Goal: Check status: Check status

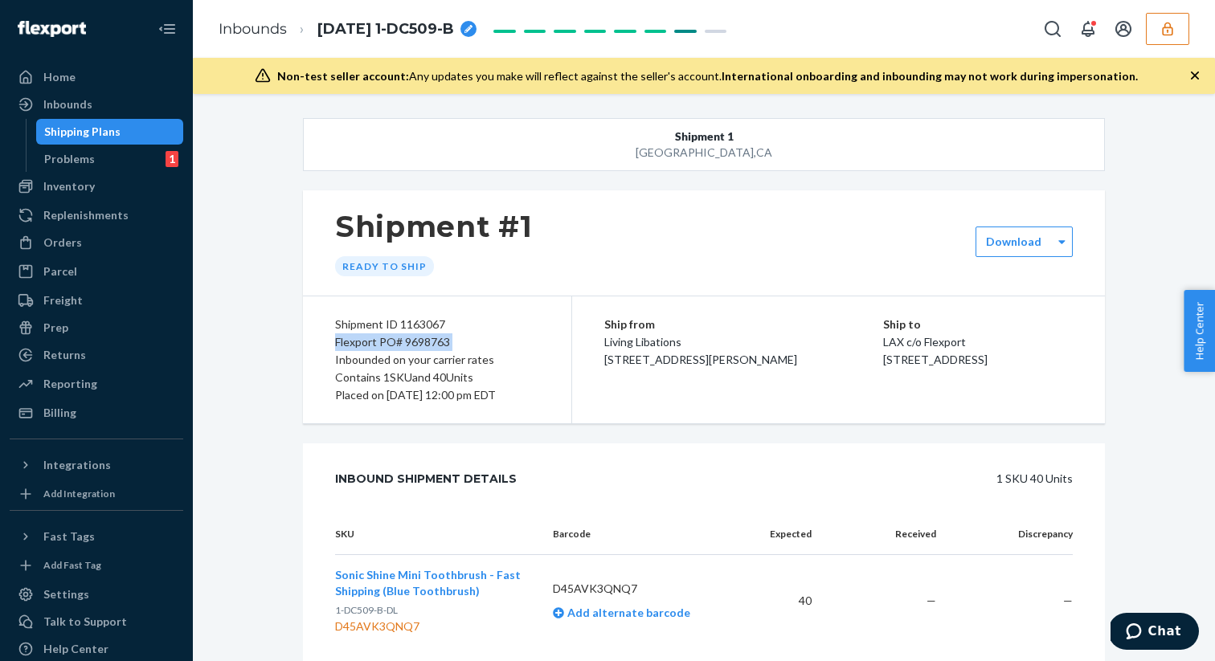
click at [1178, 37] on button "button" at bounding box center [1167, 29] width 43 height 32
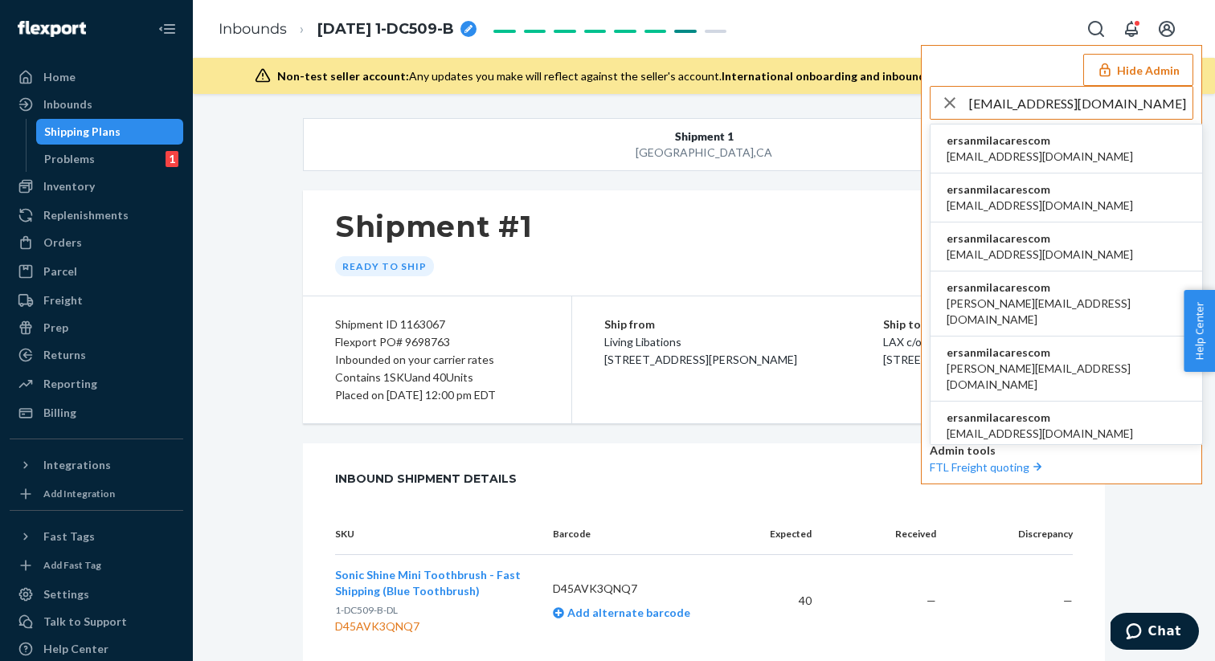
type input "ersan@milacares.com"
click at [1011, 149] on span "[EMAIL_ADDRESS][DOMAIN_NAME]" at bounding box center [1039, 157] width 186 height 16
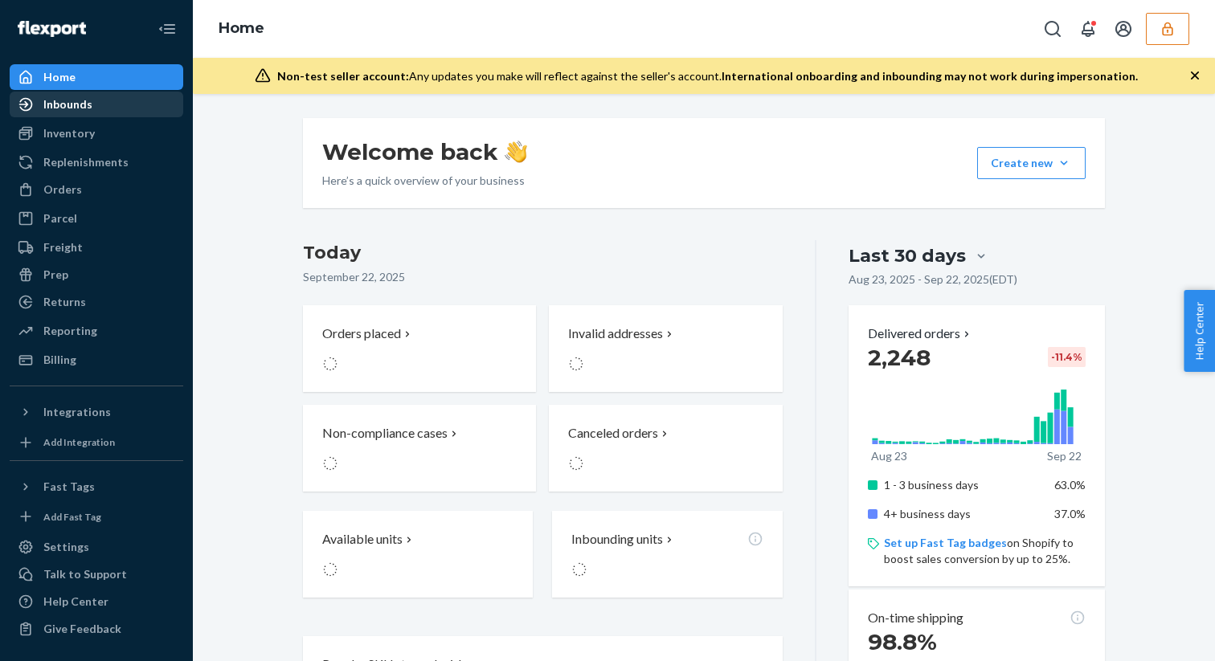
click at [81, 106] on div "Inbounds" at bounding box center [67, 104] width 49 height 16
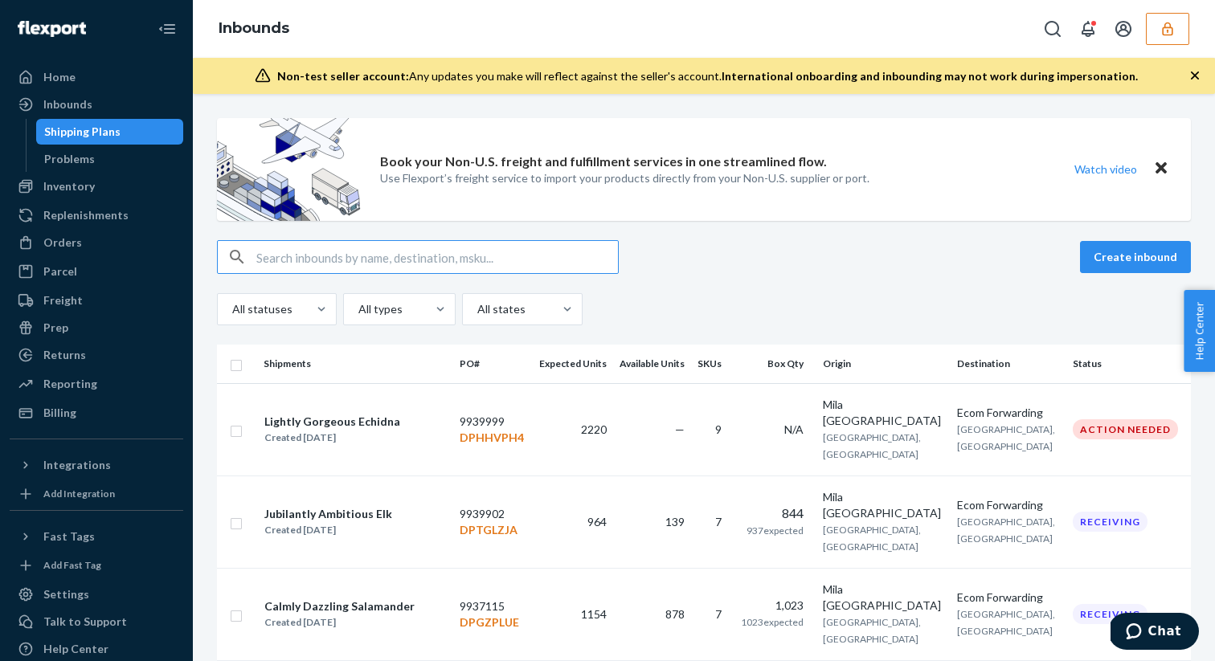
type input "9921513"
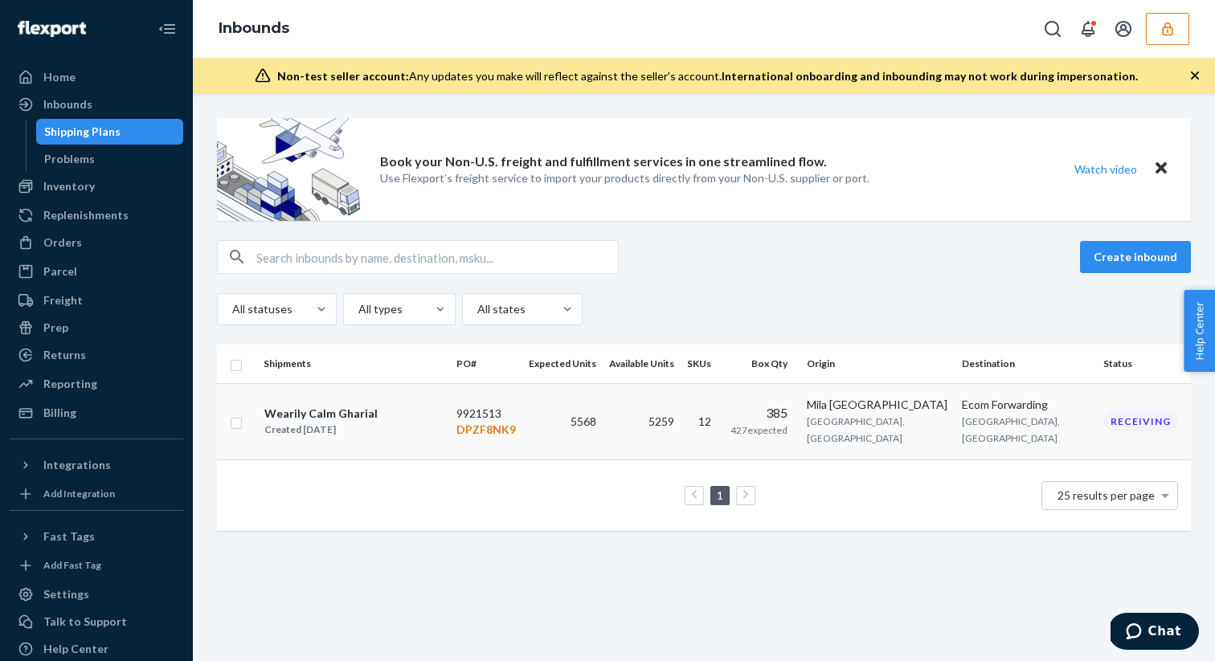
click at [425, 431] on td "Wearily Calm Gharial Created [DATE]" at bounding box center [353, 421] width 193 height 76
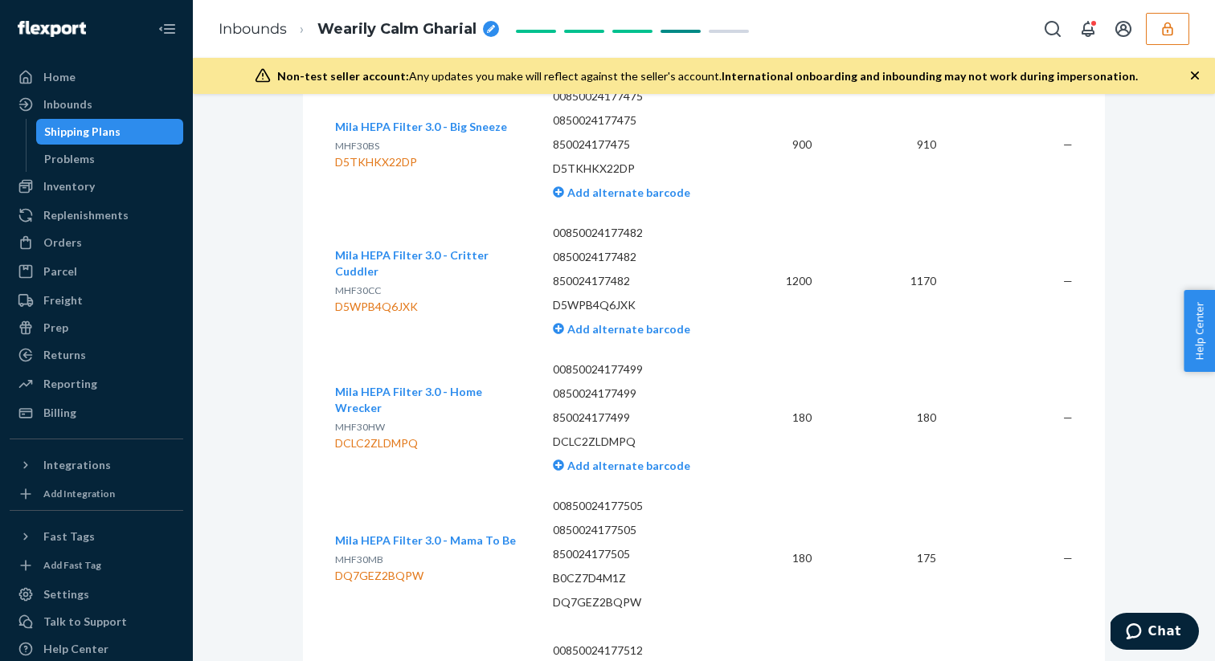
scroll to position [3916, 0]
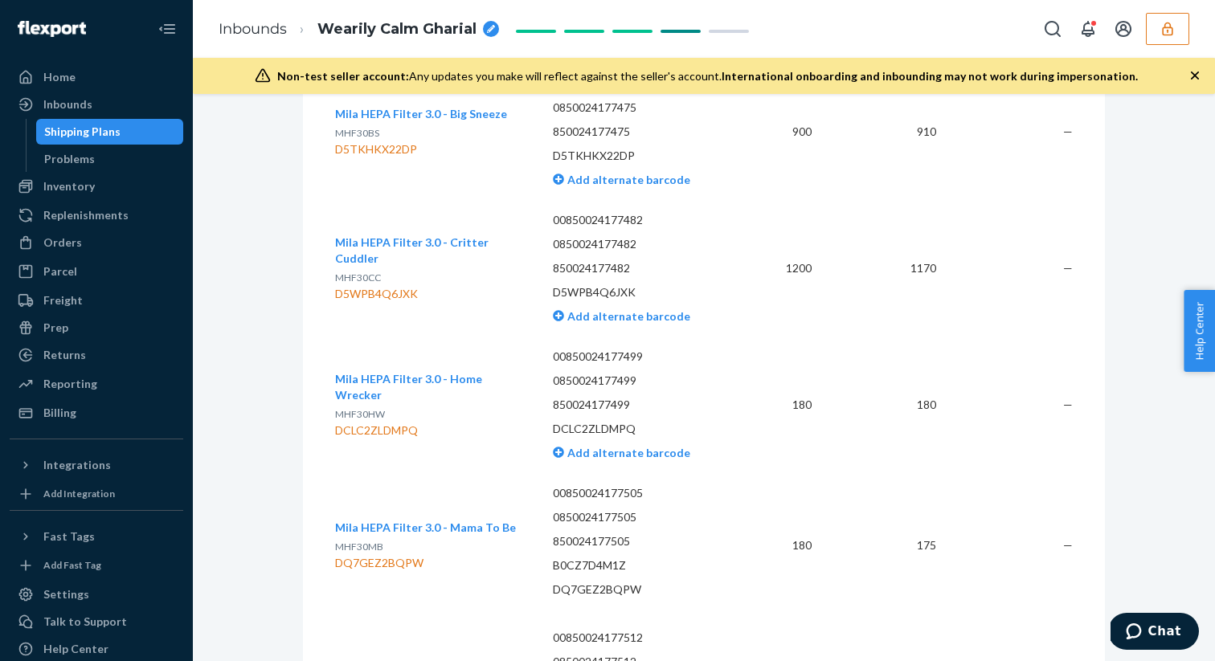
click at [1176, 32] on button "button" at bounding box center [1167, 29] width 43 height 32
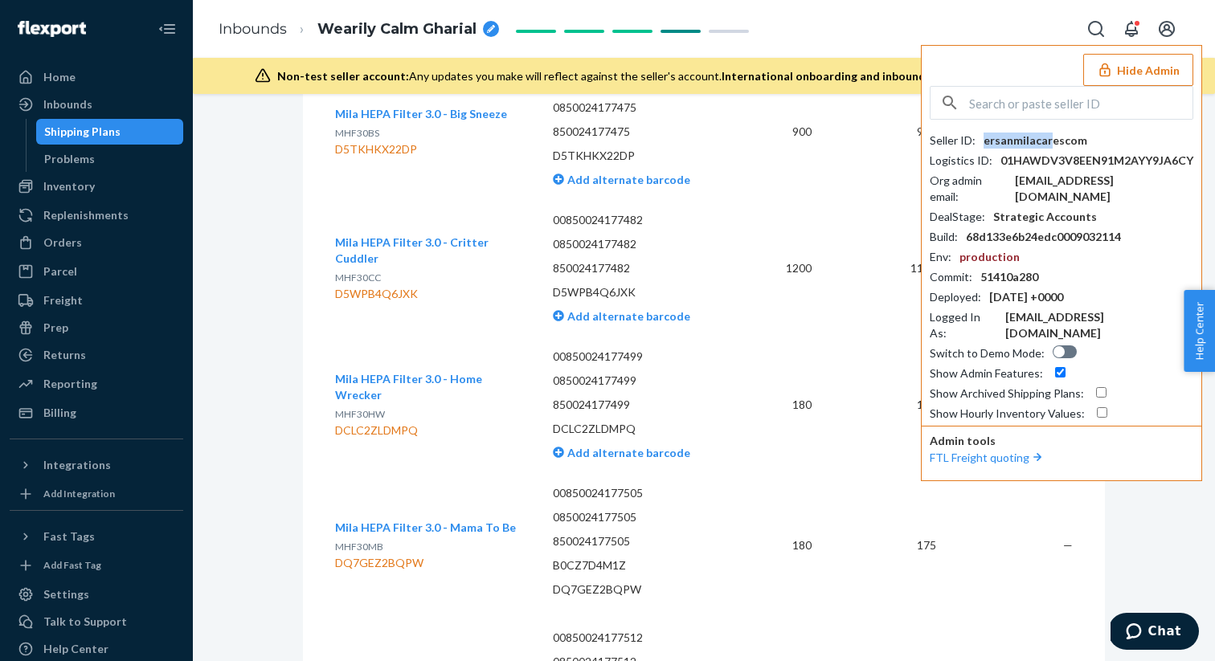
click at [1045, 140] on div "ersanmilacarescom" at bounding box center [1035, 141] width 104 height 16
click at [1060, 140] on div "ersanmilacarescom" at bounding box center [1035, 141] width 104 height 16
click at [1081, 140] on div "Seller ID : ersanmilacarescom" at bounding box center [1062, 141] width 264 height 16
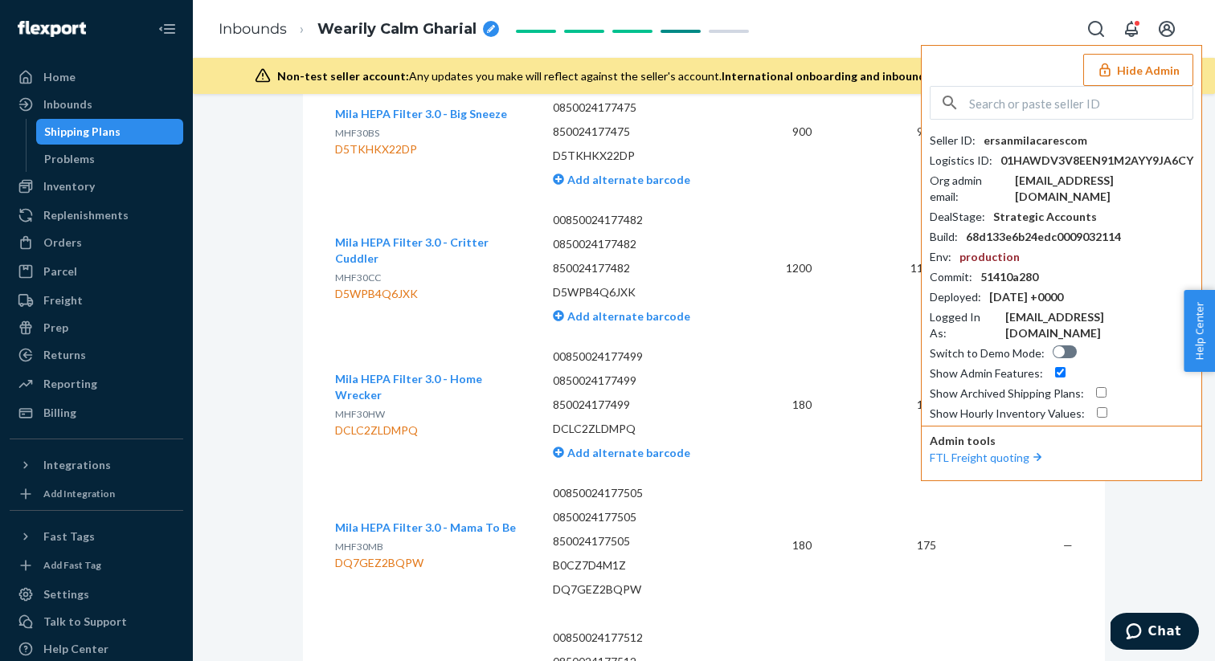
click at [1080, 140] on div "Seller ID : ersanmilacarescom" at bounding box center [1062, 141] width 264 height 16
copy div "ersanmilacarescom"
click at [1129, 76] on button "Hide Admin" at bounding box center [1138, 70] width 110 height 32
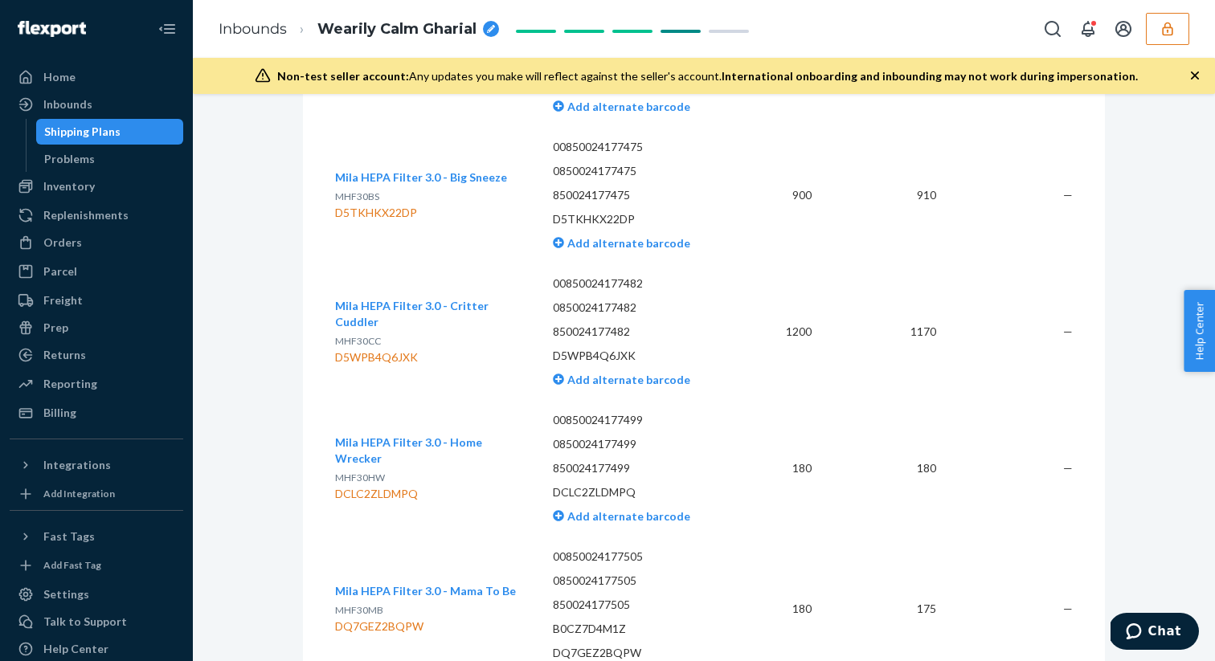
scroll to position [3879, 0]
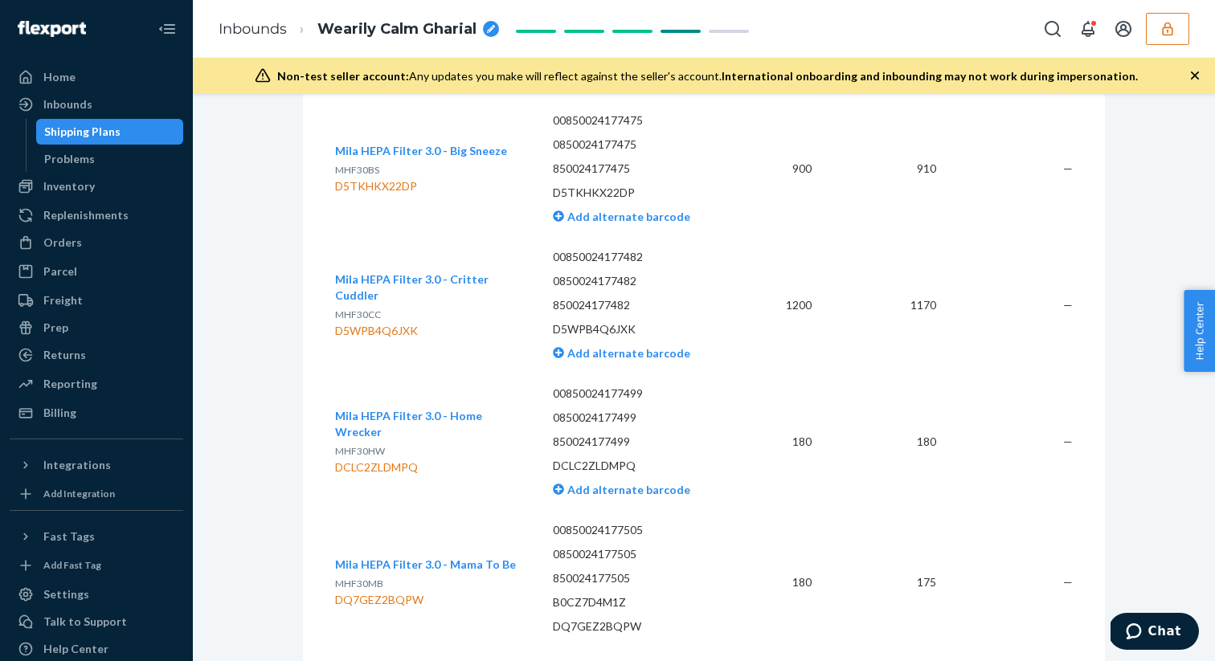
click at [375, 323] on div "D5WPB4Q6JXK" at bounding box center [431, 331] width 192 height 16
copy div "D5WPB4Q6JXK"
